Goal: Information Seeking & Learning: Compare options

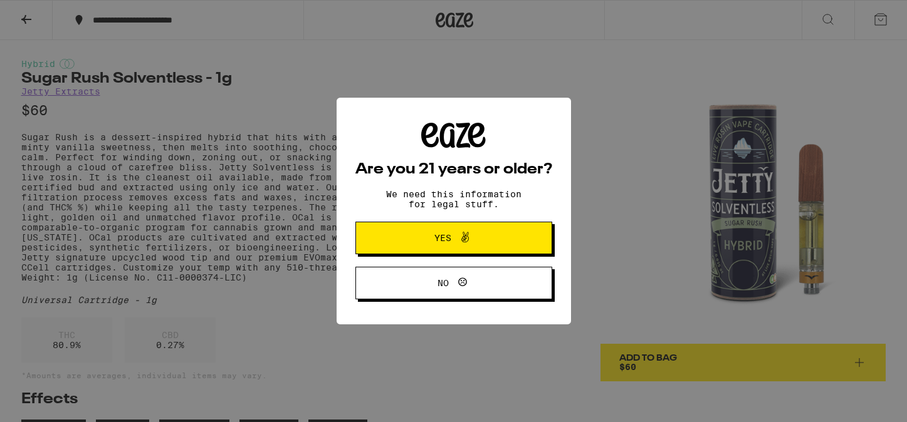
click at [426, 230] on button "Yes" at bounding box center [453, 238] width 197 height 33
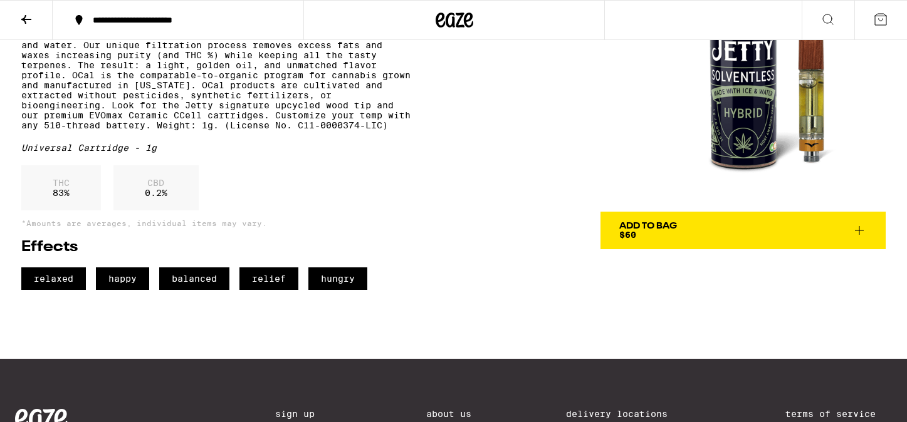
scroll to position [318, 0]
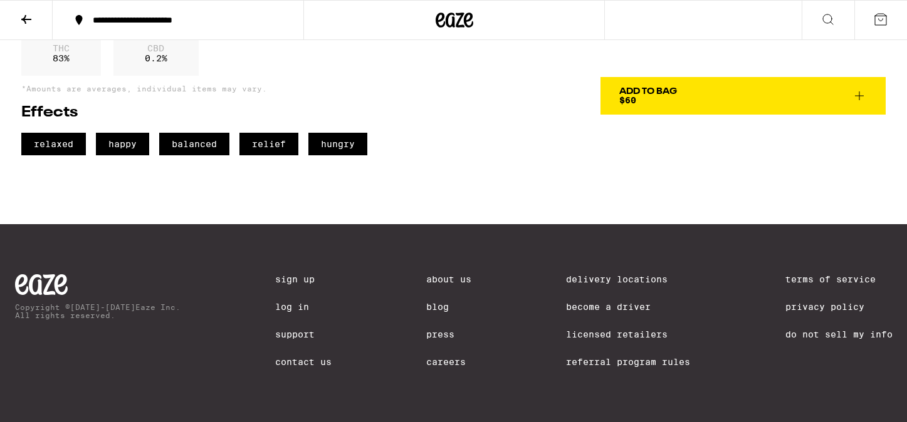
click at [369, 293] on div "Copyright © [DATE]-[DATE] Eaze Inc. All rights reserved. Sign Up Log In Support…" at bounding box center [454, 323] width 903 height 198
